Goal: Task Accomplishment & Management: Use online tool/utility

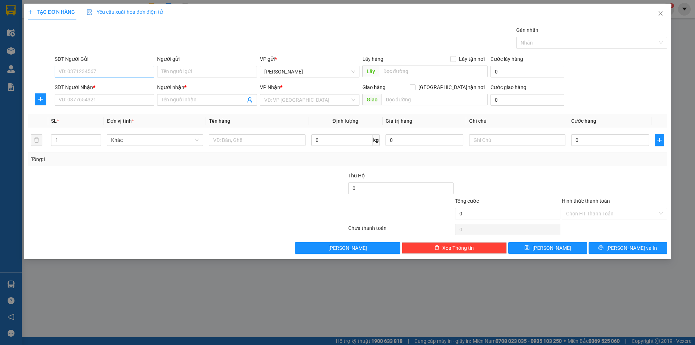
click at [125, 75] on input "SĐT Người Gửi" at bounding box center [105, 72] width 100 height 12
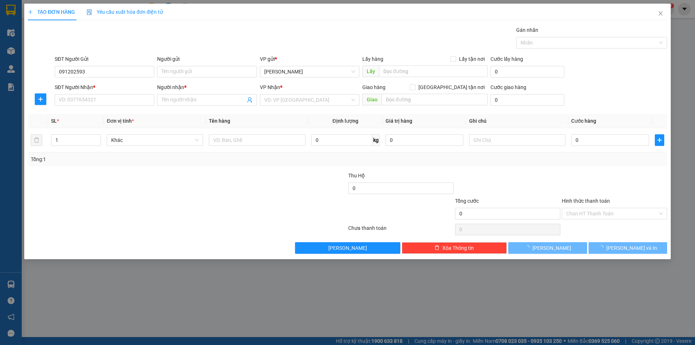
type input "0912025933"
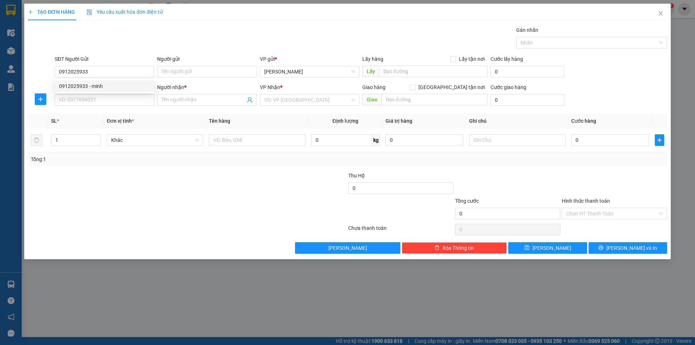
click at [135, 88] on div "0912025933 - minh" at bounding box center [104, 86] width 91 height 8
type input "minh"
type input "0912025933"
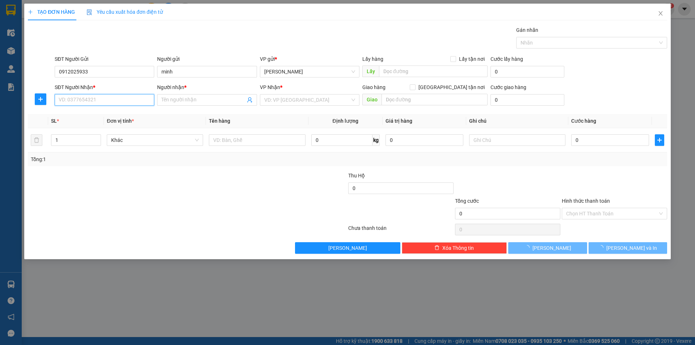
click at [127, 99] on input "SĐT Người Nhận *" at bounding box center [105, 100] width 100 height 12
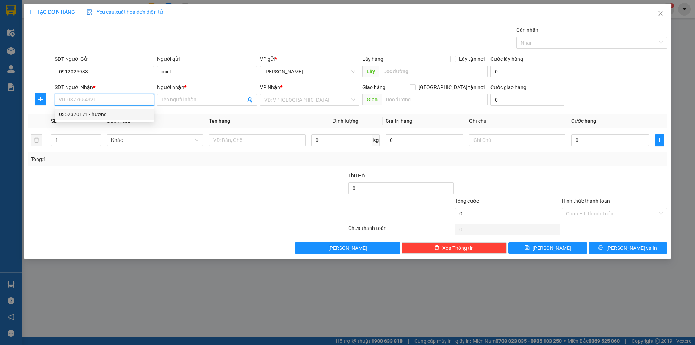
click at [125, 116] on div "0352370171 - hương" at bounding box center [104, 114] width 91 height 8
type input "0352370171"
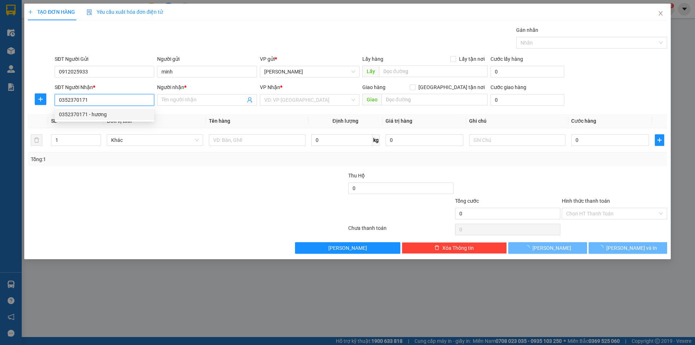
type input "hương"
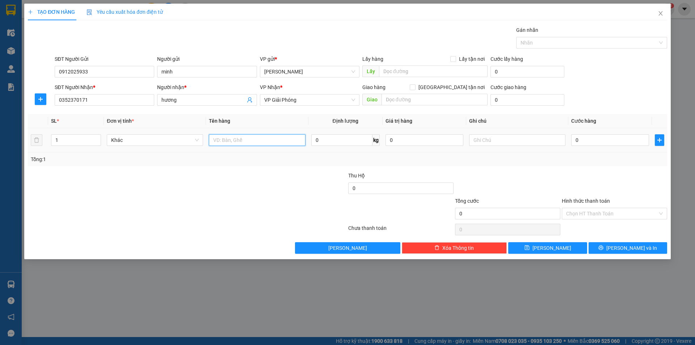
click at [266, 137] on input "text" at bounding box center [257, 140] width 96 height 12
type input "1 xôp"
click at [276, 175] on div at bounding box center [294, 184] width 107 height 25
click at [606, 137] on input "0" at bounding box center [610, 140] width 78 height 12
click at [572, 139] on input "0" at bounding box center [610, 140] width 78 height 12
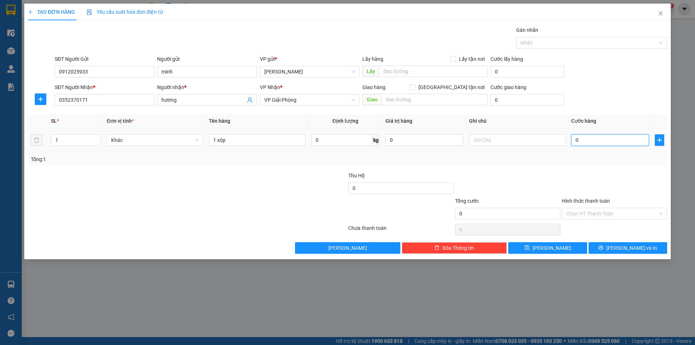
type input "50"
click at [583, 165] on div "Tổng: 1" at bounding box center [347, 159] width 639 height 14
type input "50.000"
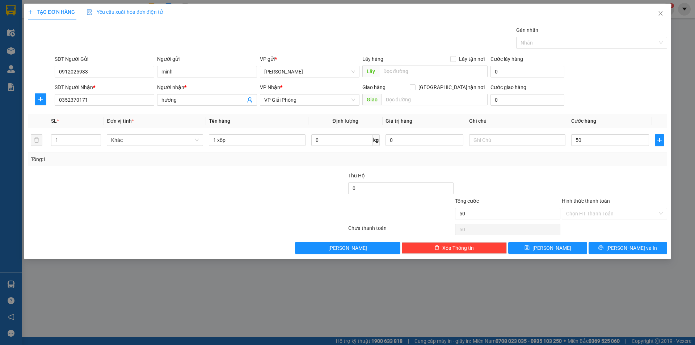
type input "50.000"
click at [594, 212] on input "Hình thức thanh toán" at bounding box center [612, 213] width 92 height 11
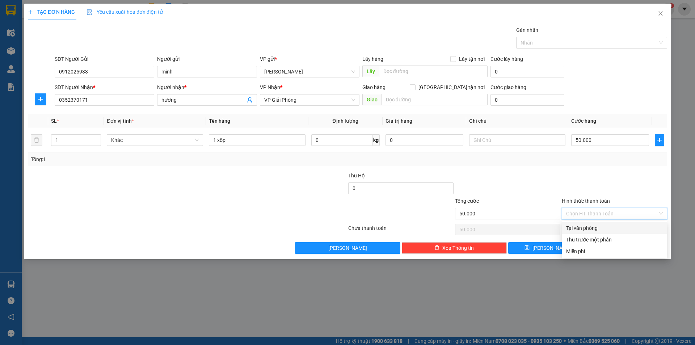
click at [601, 230] on div "Tại văn phòng" at bounding box center [614, 228] width 97 height 8
type input "0"
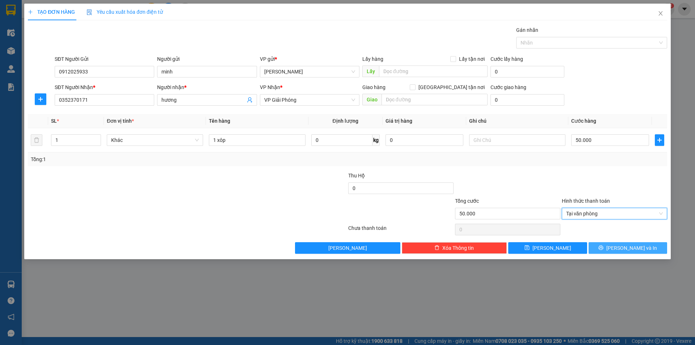
click at [604, 250] on icon "printer" at bounding box center [600, 247] width 5 height 5
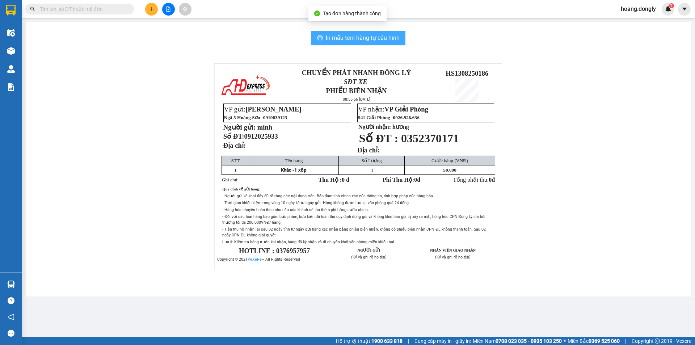
click at [346, 36] on span "In mẫu tem hàng tự cấu hình" at bounding box center [363, 37] width 74 height 9
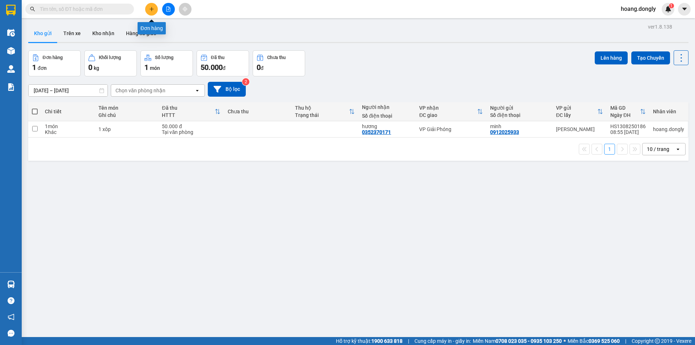
click at [149, 7] on icon "plus" at bounding box center [151, 9] width 5 height 5
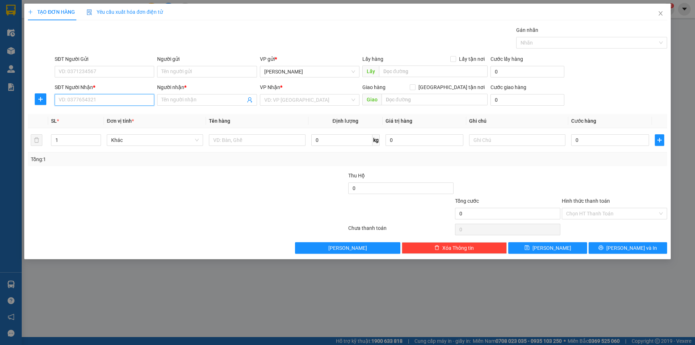
click at [142, 96] on input "SĐT Người Nhận *" at bounding box center [105, 100] width 100 height 12
click at [142, 96] on input "0965715" at bounding box center [105, 100] width 100 height 12
type input "0965713855"
click at [196, 103] on input "Người nhận *" at bounding box center [203, 100] width 84 height 8
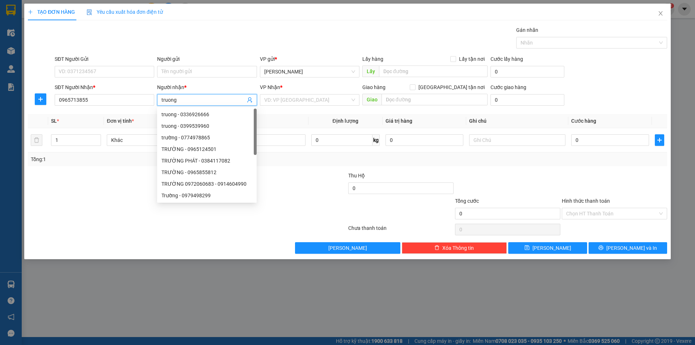
type input "truong"
click at [223, 39] on div "Gói vận chuyển * Tiêu chuẩn Gán nhãn Nhãn" at bounding box center [360, 38] width 615 height 25
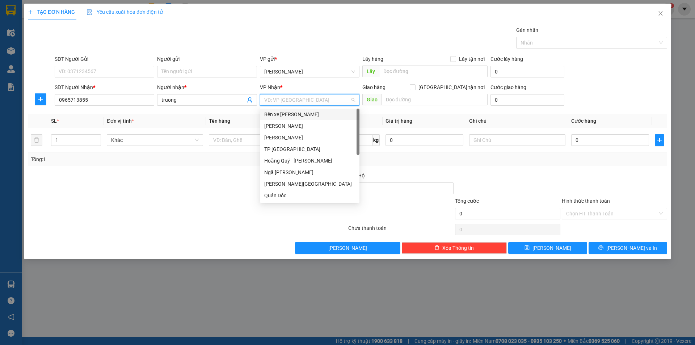
click at [303, 101] on input "search" at bounding box center [307, 99] width 86 height 11
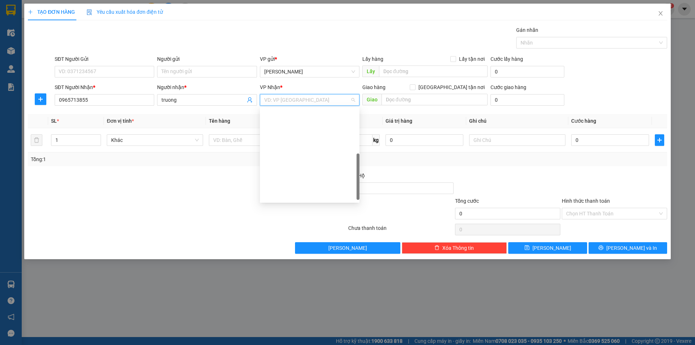
scroll to position [104, 0]
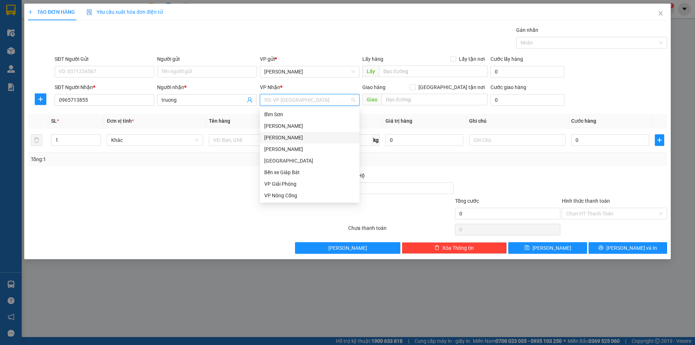
click at [304, 139] on div "[PERSON_NAME]" at bounding box center [309, 138] width 91 height 8
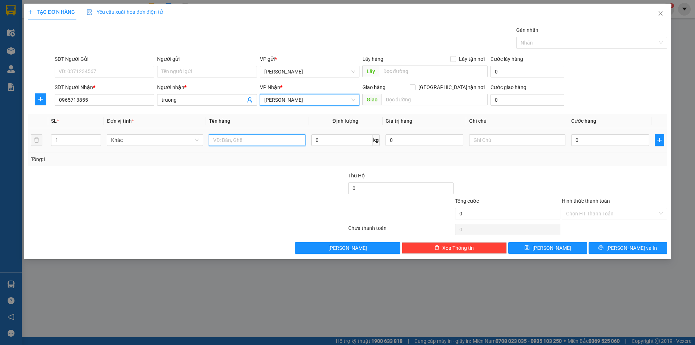
click at [277, 135] on input "text" at bounding box center [257, 140] width 96 height 12
type input "1 kiên"
drag, startPoint x: 295, startPoint y: 180, endPoint x: 288, endPoint y: 167, distance: 13.9
click at [292, 175] on div at bounding box center [294, 184] width 107 height 25
drag, startPoint x: 587, startPoint y: 139, endPoint x: 577, endPoint y: 139, distance: 9.8
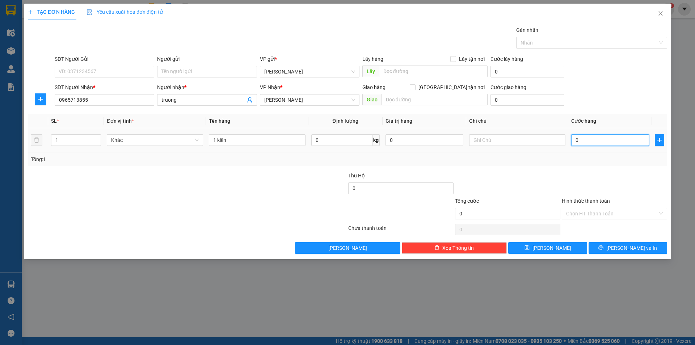
click at [587, 139] on input "0" at bounding box center [610, 140] width 78 height 12
click at [575, 140] on input "0" at bounding box center [610, 140] width 78 height 12
type input "50"
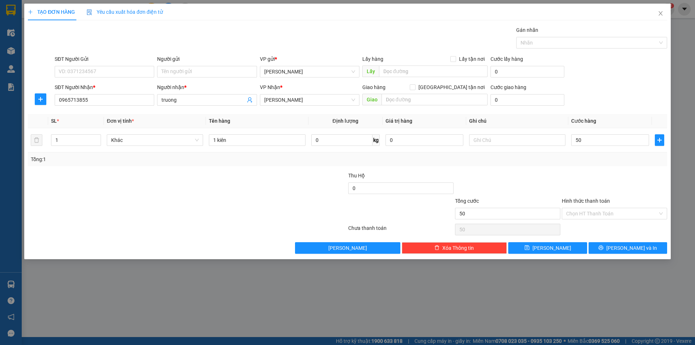
click at [565, 171] on div "Transit Pickup Surcharge Ids Transit Deliver Surcharge Ids Transit Deliver Surc…" at bounding box center [347, 140] width 639 height 228
type input "50.000"
click at [603, 215] on input "Hình thức thanh toán" at bounding box center [612, 213] width 92 height 11
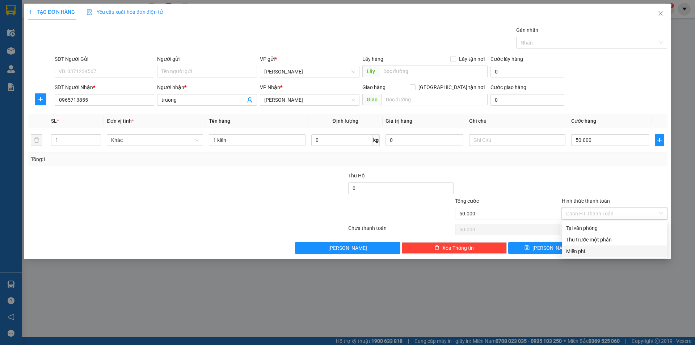
drag, startPoint x: 630, startPoint y: 277, endPoint x: 624, endPoint y: 273, distance: 7.3
click at [627, 276] on div "TẠO ĐƠN HÀNG Yêu cầu xuất hóa đơn điện tử Transit Pickup Surcharge Ids Transit …" at bounding box center [347, 172] width 695 height 345
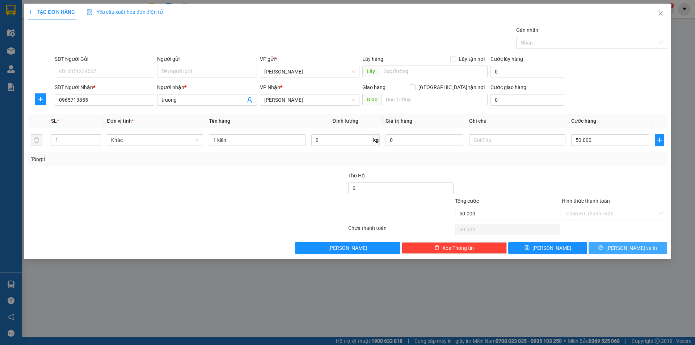
click at [625, 246] on span "[PERSON_NAME] và In" at bounding box center [631, 248] width 51 height 8
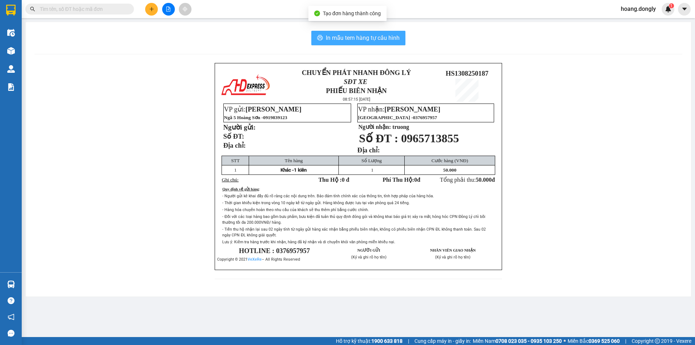
click at [375, 41] on span "In mẫu tem hàng tự cấu hình" at bounding box center [363, 37] width 74 height 9
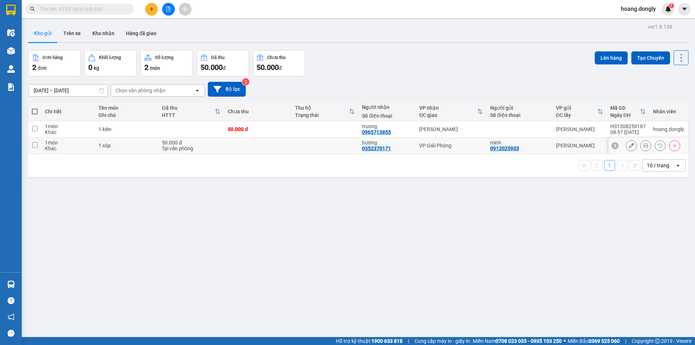
click at [278, 151] on td at bounding box center [257, 146] width 67 height 16
checkbox input "true"
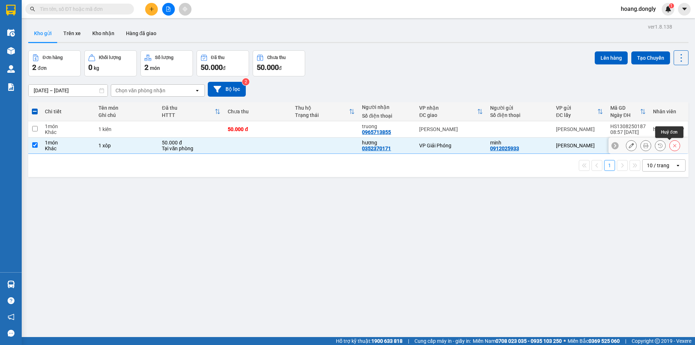
click at [672, 146] on icon at bounding box center [674, 145] width 5 height 5
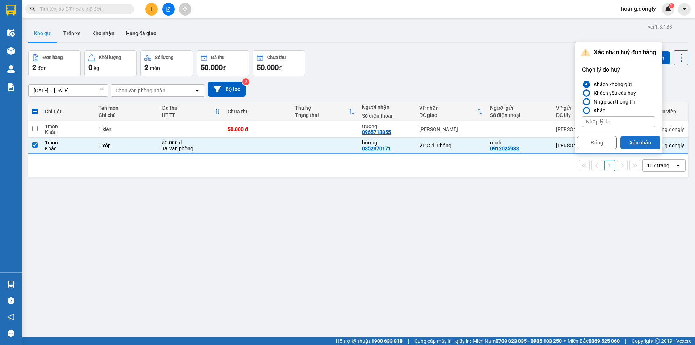
click at [643, 145] on button "Xác nhận" at bounding box center [641, 142] width 40 height 13
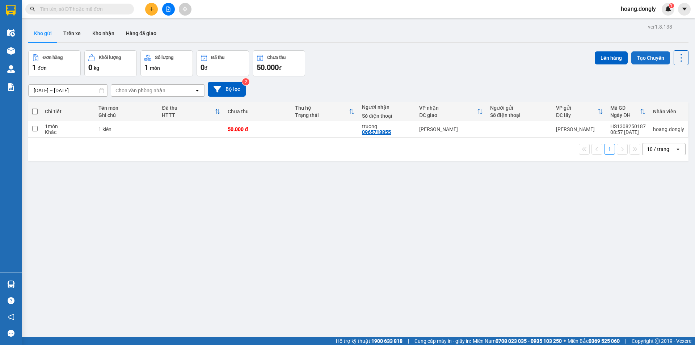
click at [649, 57] on button "Tạo Chuyến" at bounding box center [650, 57] width 39 height 13
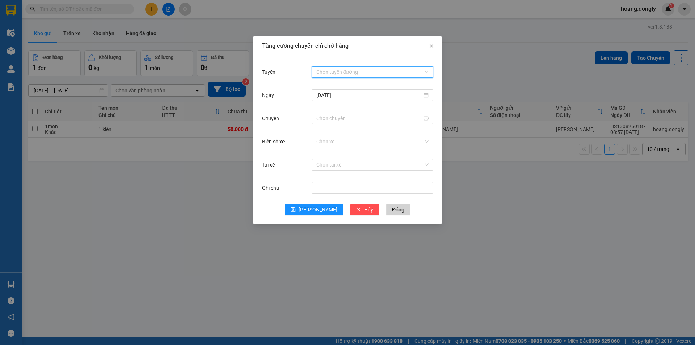
click at [385, 71] on input "Tuyến" at bounding box center [369, 72] width 107 height 11
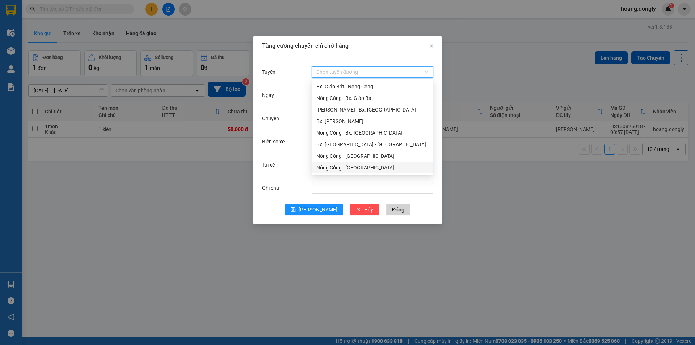
click at [374, 167] on div "Nông Cống - [GEOGRAPHIC_DATA]" at bounding box center [372, 168] width 112 height 8
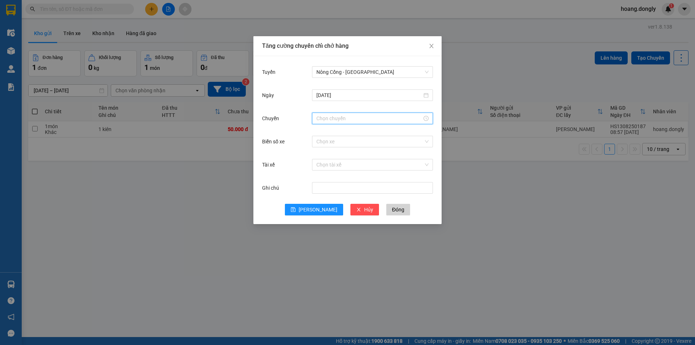
click at [382, 118] on input "Chuyến" at bounding box center [369, 118] width 106 height 8
click at [324, 188] on div "09" at bounding box center [322, 187] width 20 height 10
type input "09:00"
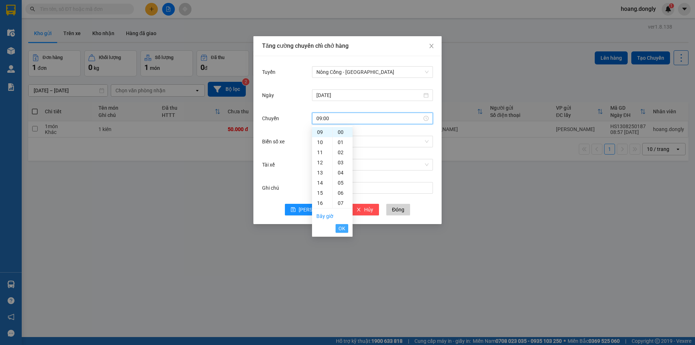
click at [345, 228] on button "OK" at bounding box center [342, 228] width 13 height 9
click at [360, 138] on input "Biển số xe" at bounding box center [369, 141] width 107 height 11
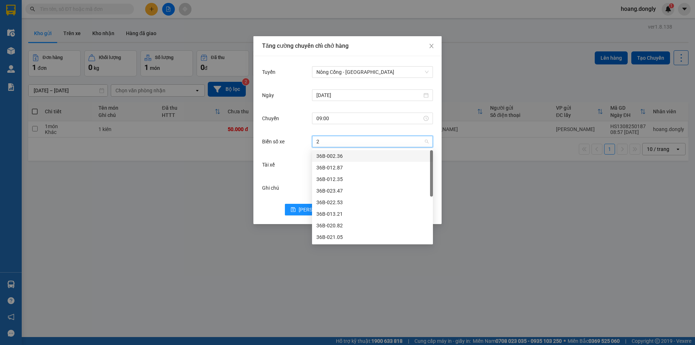
type input "24"
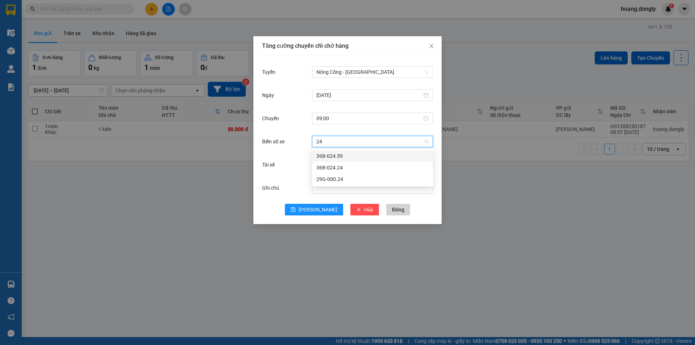
click at [358, 158] on div "36B-024.59" at bounding box center [372, 156] width 112 height 8
click at [349, 164] on input "Tài xế" at bounding box center [369, 164] width 107 height 11
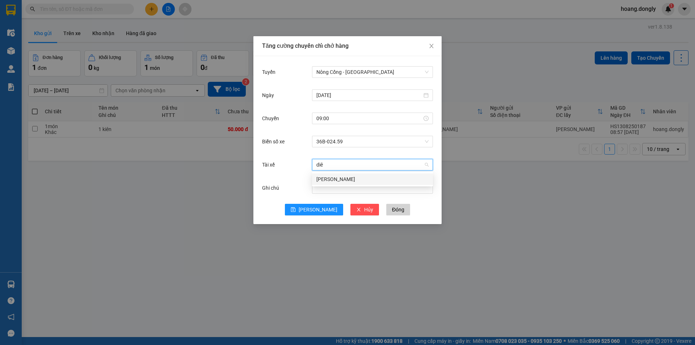
type input "diên"
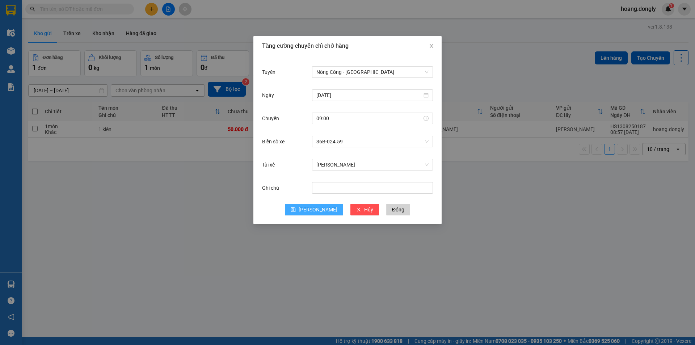
click at [312, 210] on button "[PERSON_NAME]" at bounding box center [314, 210] width 58 height 12
click at [433, 49] on icon "close" at bounding box center [432, 46] width 6 height 6
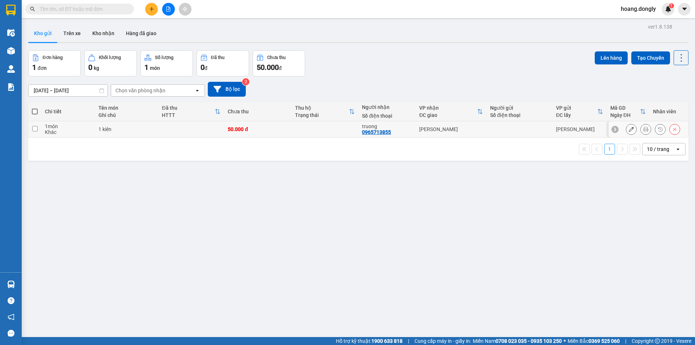
click at [353, 127] on td at bounding box center [324, 129] width 67 height 16
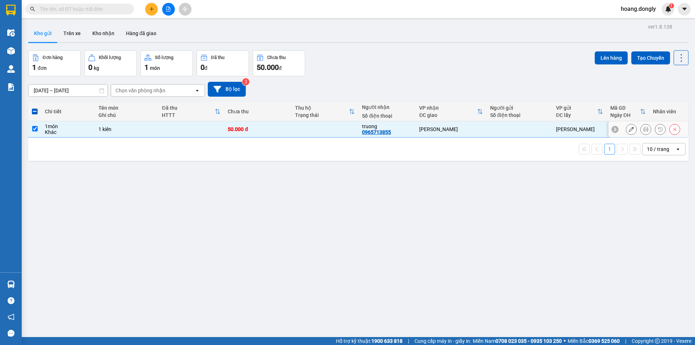
click at [520, 134] on td at bounding box center [520, 129] width 66 height 16
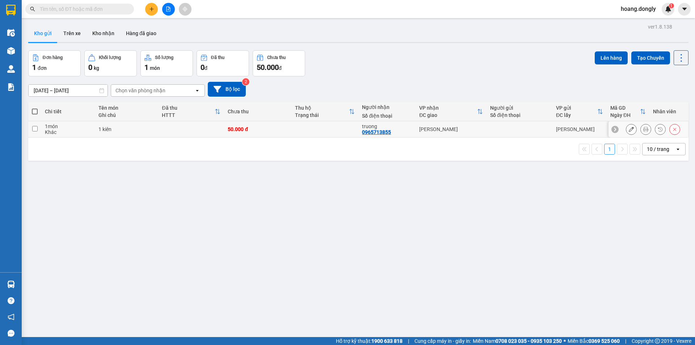
click at [517, 133] on td at bounding box center [520, 129] width 66 height 16
checkbox input "true"
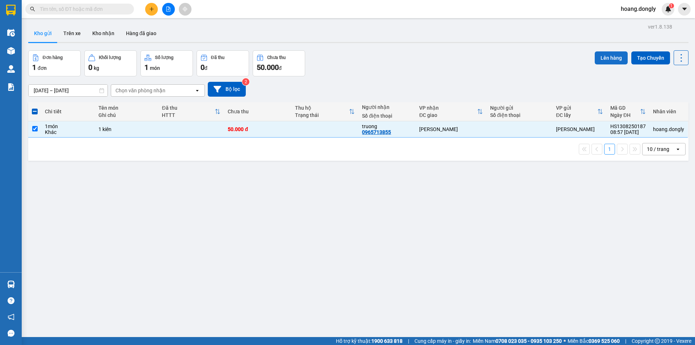
click at [600, 59] on button "Lên hàng" at bounding box center [611, 57] width 33 height 13
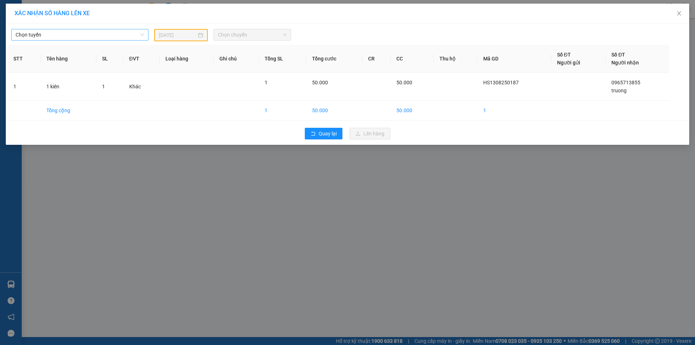
click at [116, 30] on span "Chọn tuyến" at bounding box center [80, 34] width 129 height 11
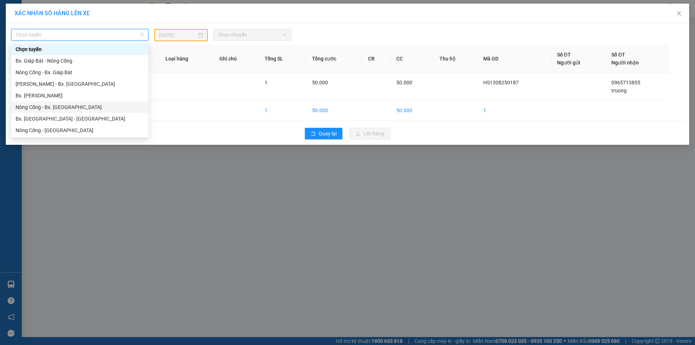
scroll to position [12, 0]
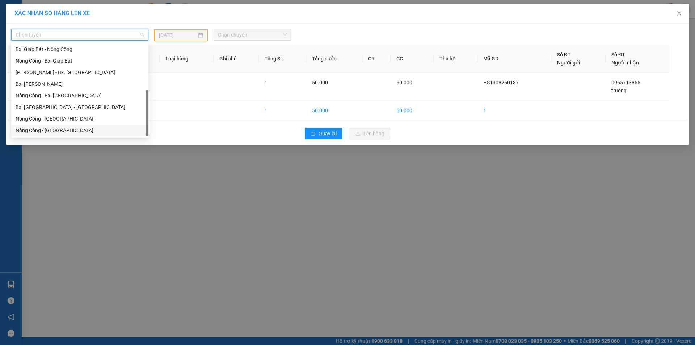
click at [112, 129] on div "Nông Cống - [GEOGRAPHIC_DATA]" at bounding box center [80, 130] width 129 height 8
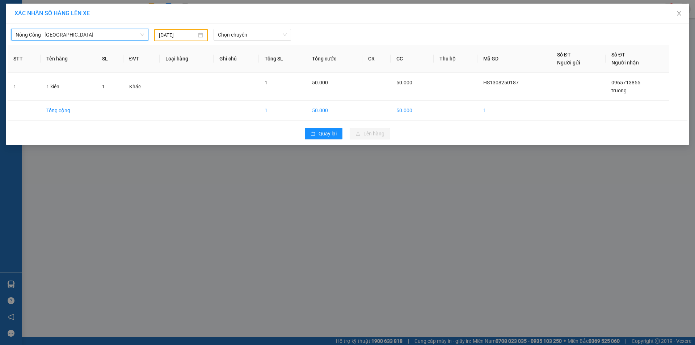
click at [177, 34] on input "[DATE]" at bounding box center [178, 35] width 38 height 8
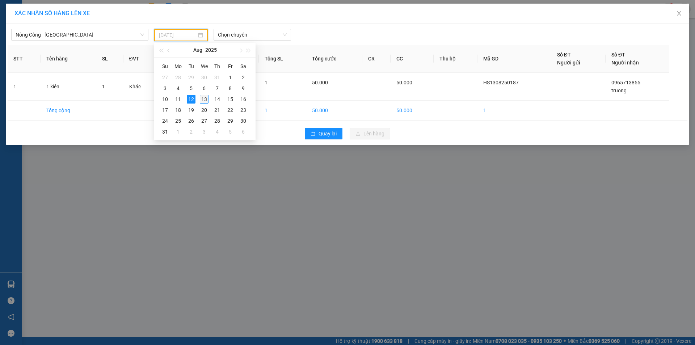
click at [202, 99] on div "13" at bounding box center [204, 99] width 9 height 9
type input "[DATE]"
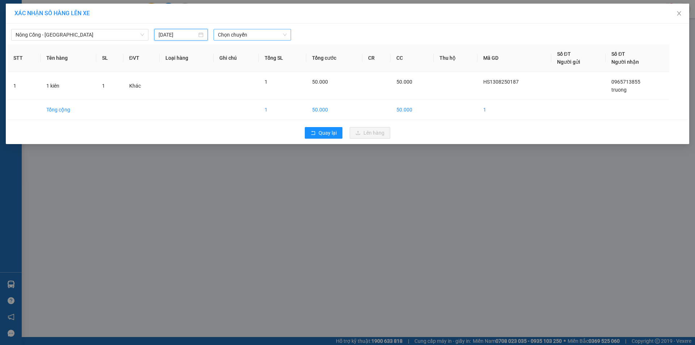
click at [278, 34] on span "Chọn chuyến" at bounding box center [252, 34] width 69 height 11
click at [268, 62] on div "09:00 (TC) - 36B-024.59" at bounding box center [246, 61] width 56 height 8
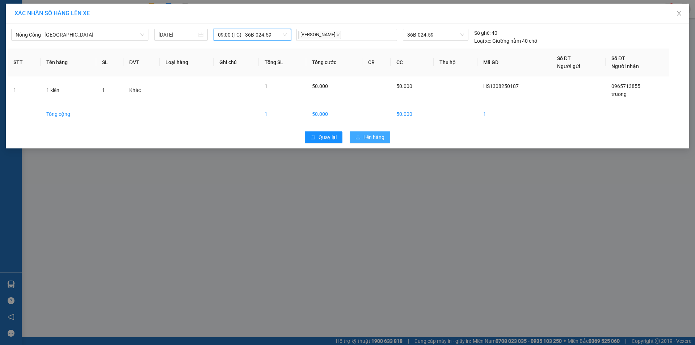
click at [366, 134] on span "Lên hàng" at bounding box center [373, 137] width 21 height 8
